Goal: Task Accomplishment & Management: Manage account settings

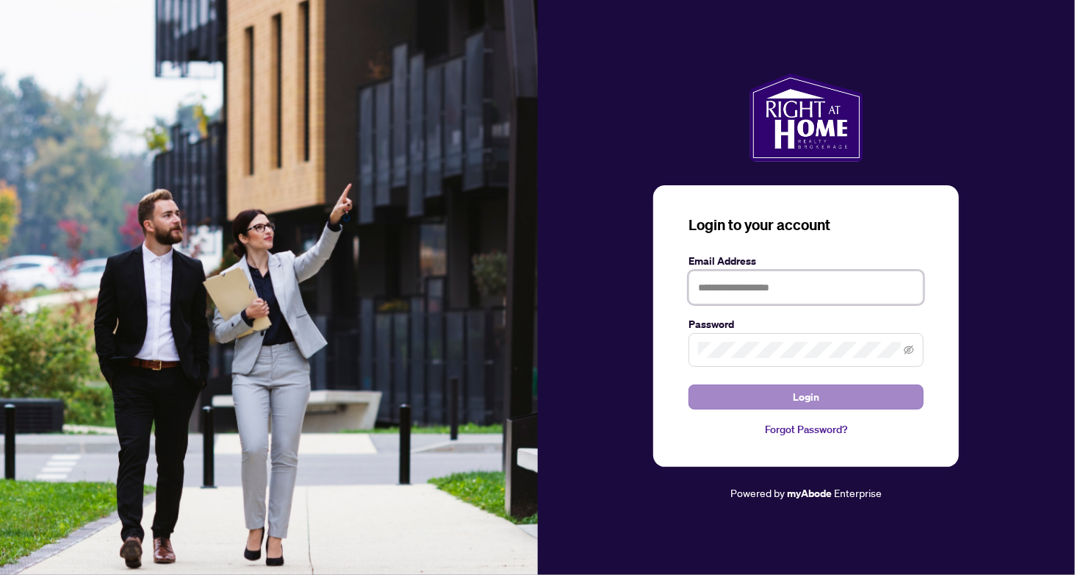
type input "**********"
click at [749, 403] on button "Login" at bounding box center [805, 396] width 235 height 25
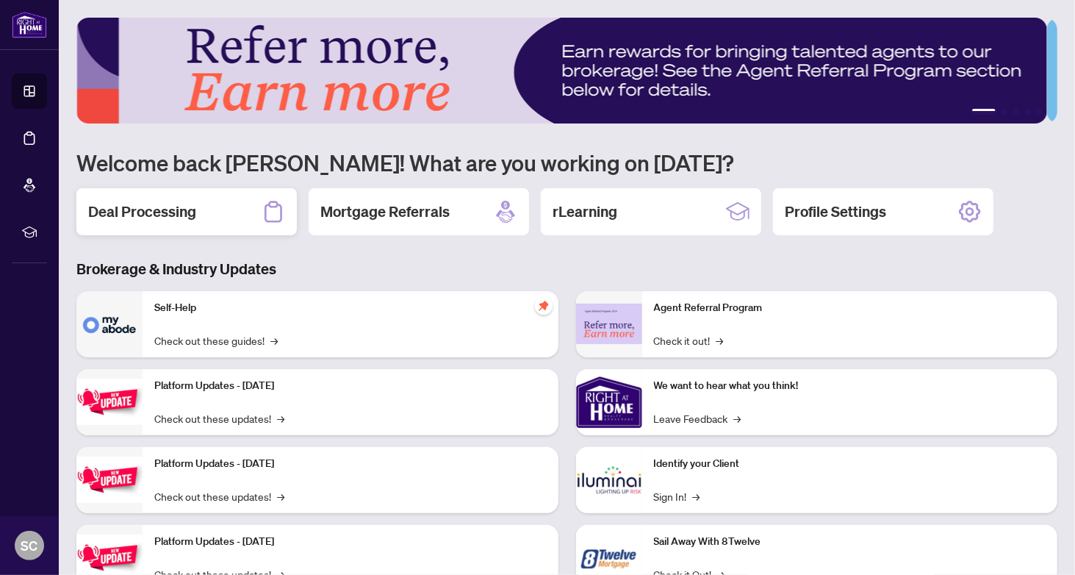
click at [185, 215] on h2 "Deal Processing" at bounding box center [142, 211] width 108 height 21
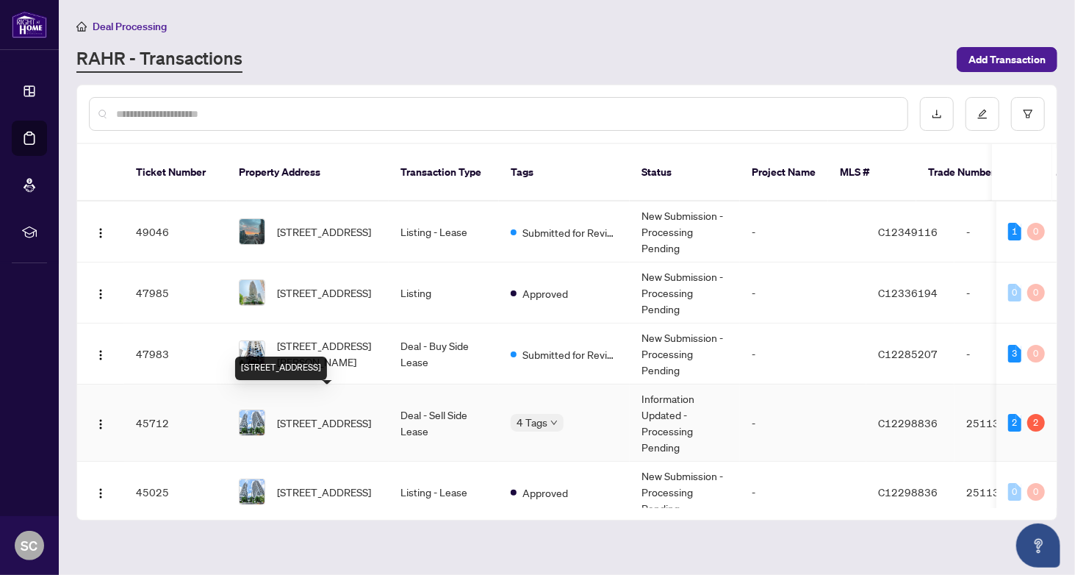
click at [348, 414] on span "[STREET_ADDRESS]" at bounding box center [324, 422] width 94 height 16
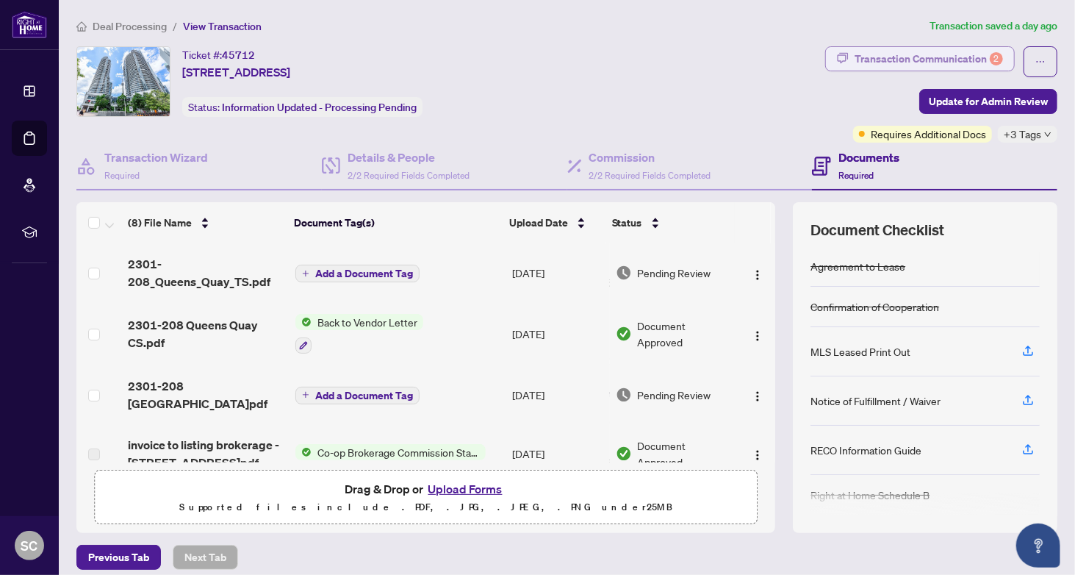
click at [942, 62] on div "Transaction Communication 2" at bounding box center [929, 59] width 148 height 24
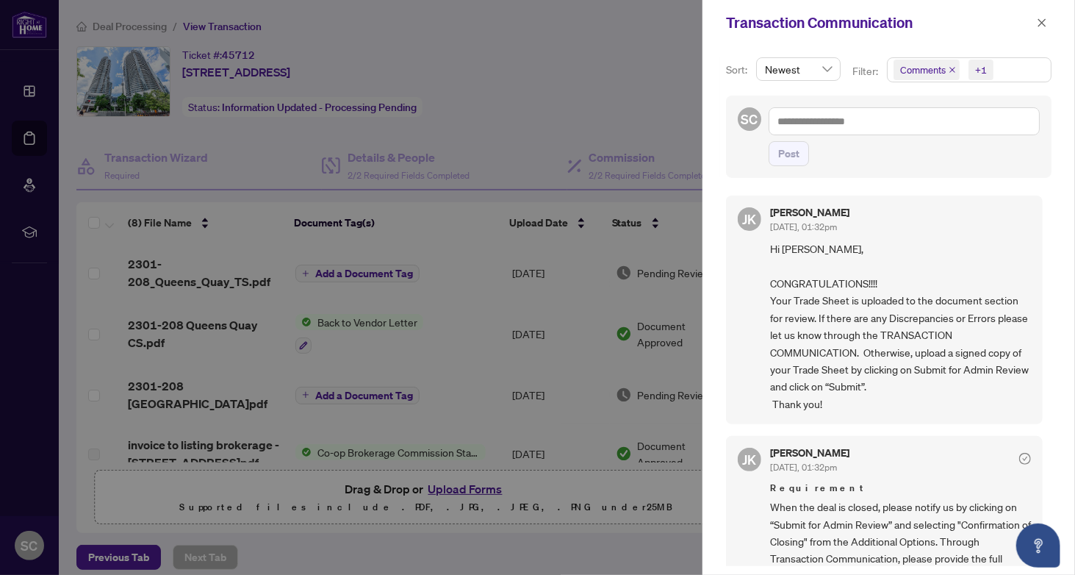
click at [632, 69] on div at bounding box center [537, 287] width 1075 height 575
click at [632, 76] on div at bounding box center [537, 287] width 1075 height 575
drag, startPoint x: 632, startPoint y: 81, endPoint x: 633, endPoint y: 97, distance: 16.2
click at [633, 83] on div at bounding box center [537, 287] width 1075 height 575
click at [641, 183] on div at bounding box center [537, 287] width 1075 height 575
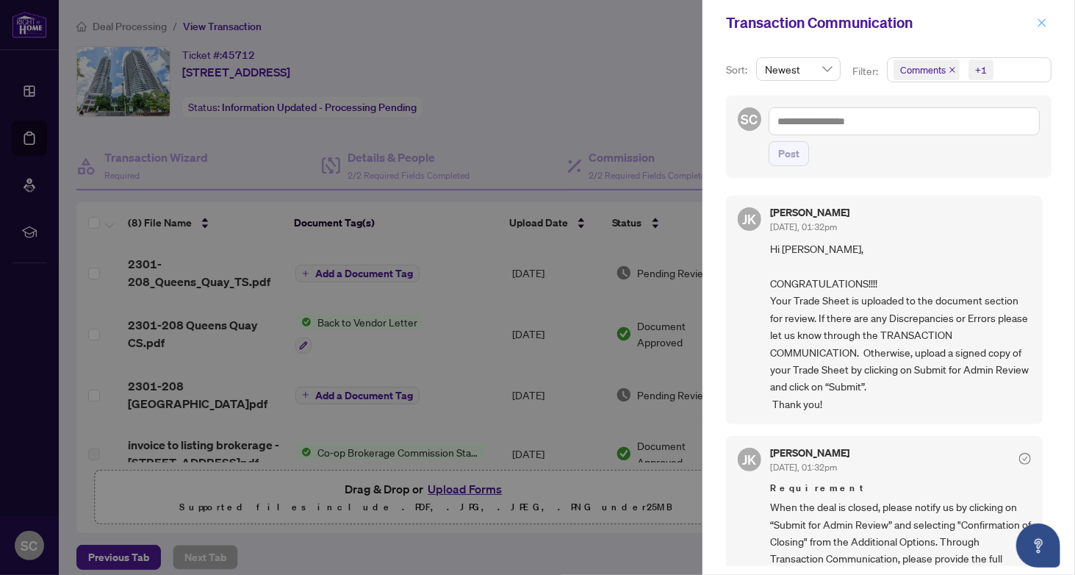
click at [1038, 24] on icon "close" at bounding box center [1042, 23] width 10 height 10
